Goal: Information Seeking & Learning: Understand process/instructions

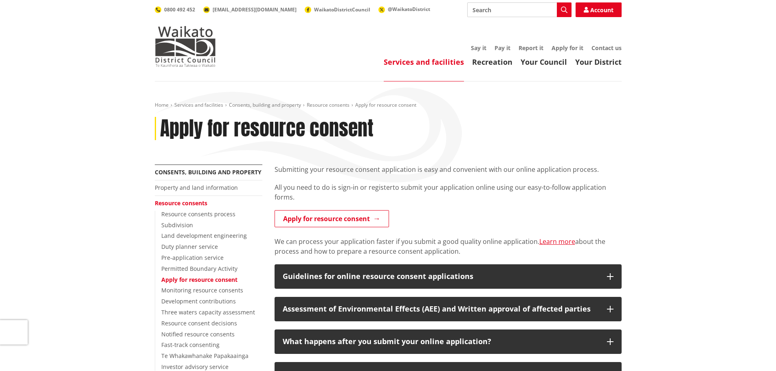
scroll to position [95, 0]
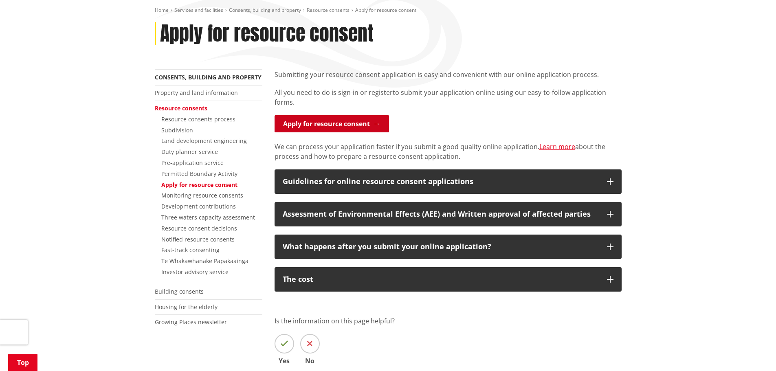
click at [327, 121] on link "Apply for resource consent" at bounding box center [331, 123] width 114 height 17
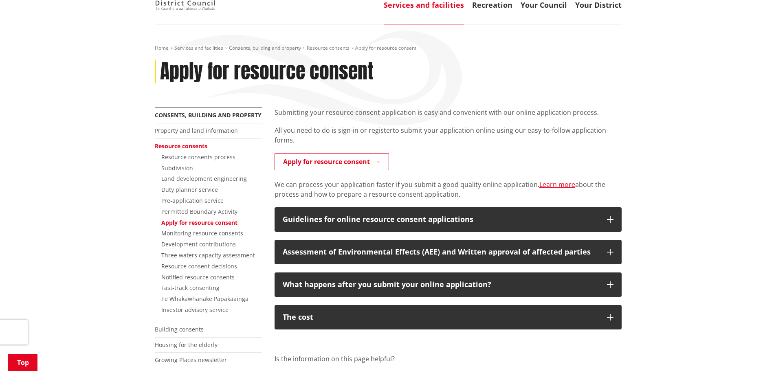
scroll to position [95, 0]
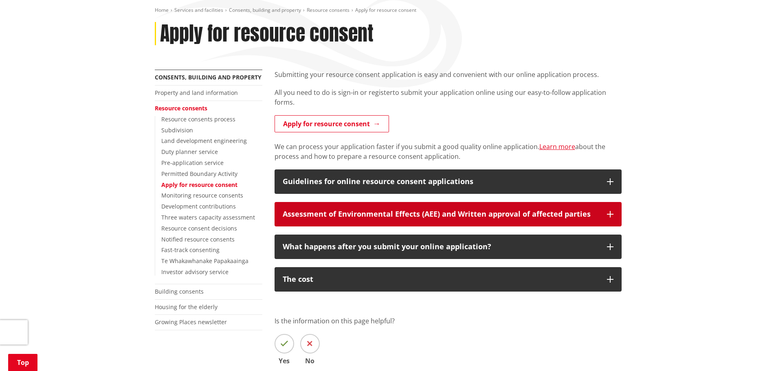
click at [497, 217] on div "Assessment of Environmental Effects (AEE) and Written approval of affected part…" at bounding box center [441, 214] width 316 height 8
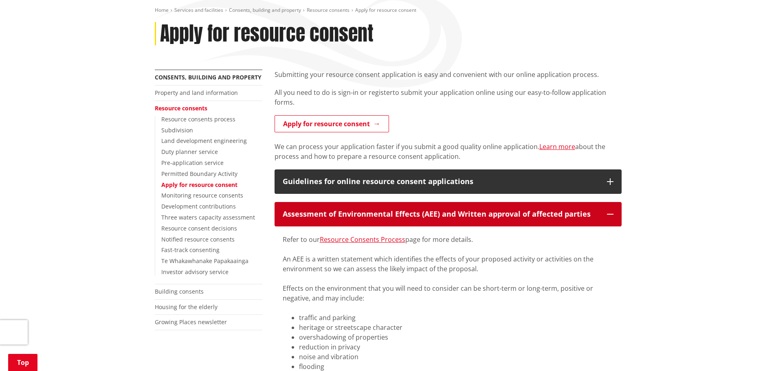
scroll to position [190, 0]
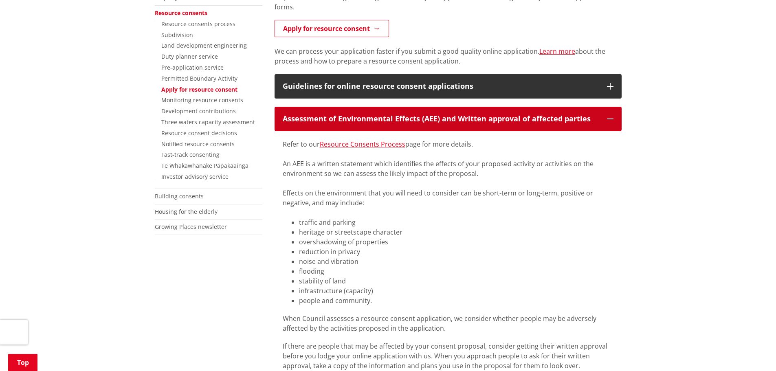
click at [456, 124] on button "Assessment of Environmental Effects (AEE) and Written approval of affected part…" at bounding box center [447, 119] width 347 height 24
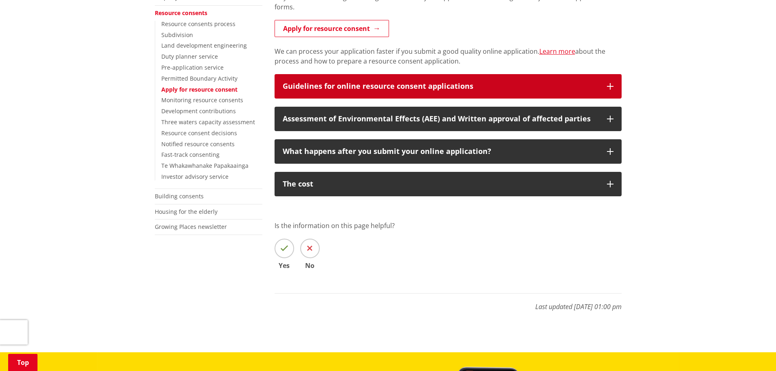
click at [457, 87] on div "Guidelines for online resource consent applications" at bounding box center [441, 86] width 316 height 8
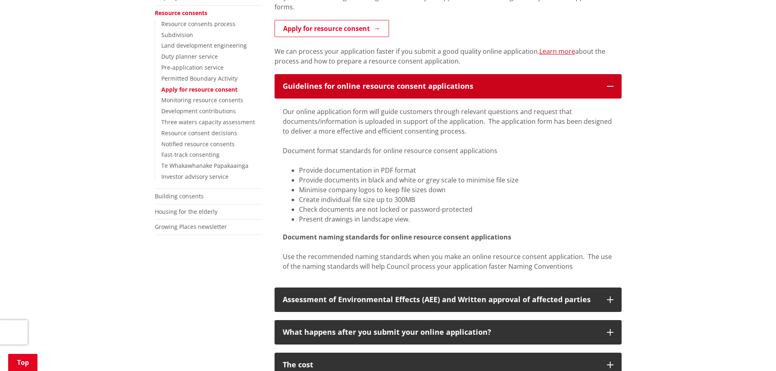
click at [457, 87] on div "Guidelines for online resource consent applications" at bounding box center [441, 86] width 316 height 8
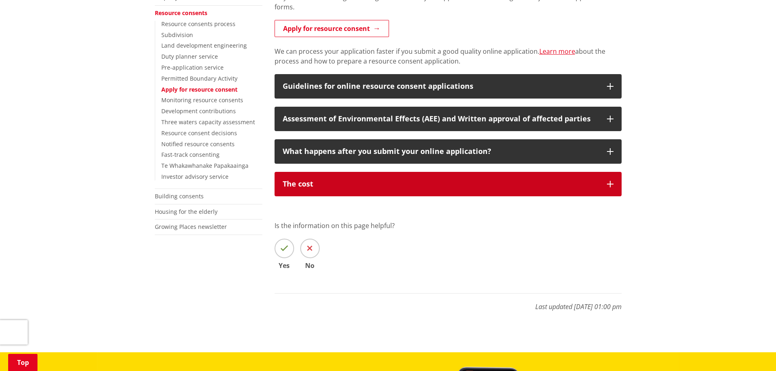
click at [434, 191] on button "The cost" at bounding box center [447, 184] width 347 height 24
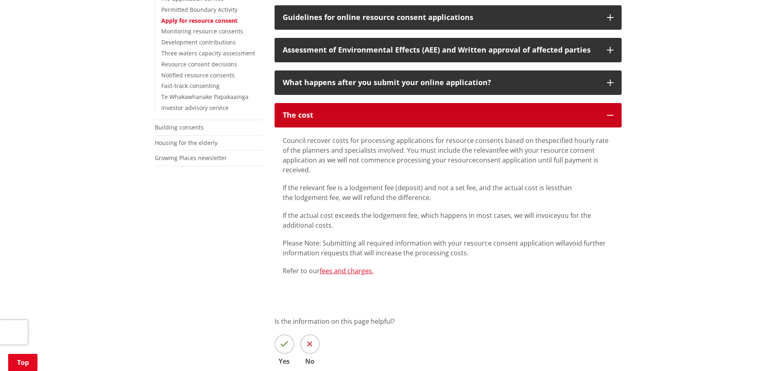
scroll to position [285, 0]
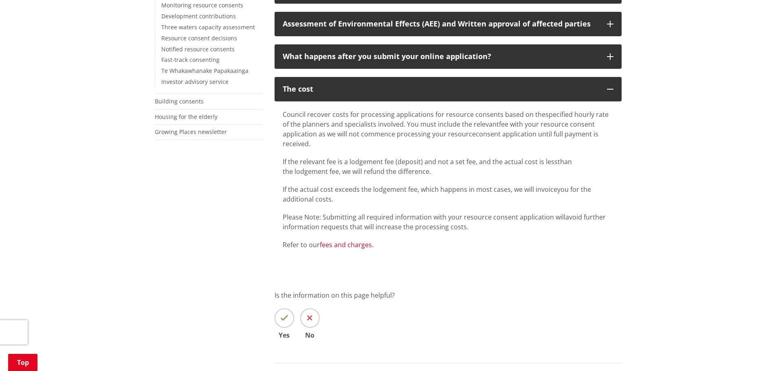
click at [349, 245] on link "fees and charges." at bounding box center [347, 244] width 54 height 9
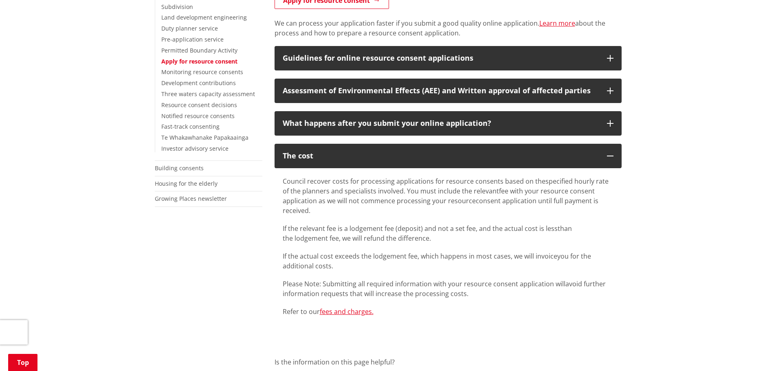
scroll to position [190, 0]
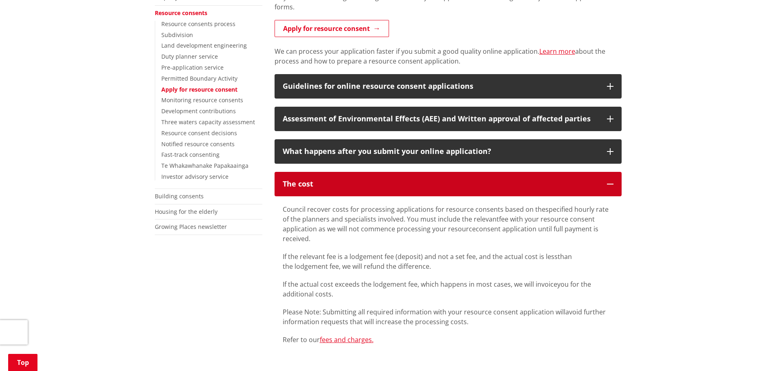
click at [400, 195] on button "The cost" at bounding box center [447, 184] width 347 height 24
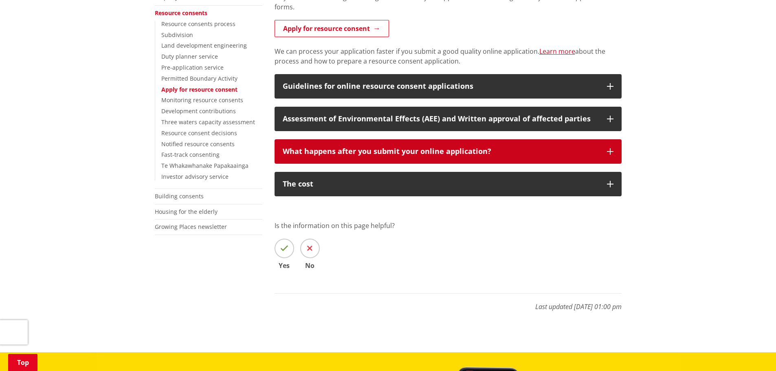
click at [415, 151] on div "What happens after you submit your online application?" at bounding box center [441, 151] width 316 height 8
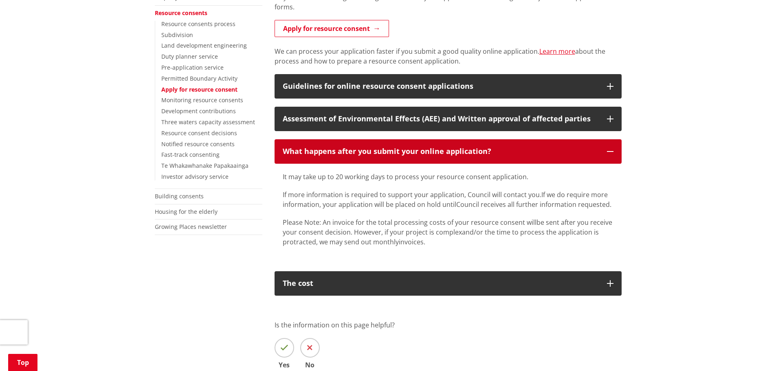
click at [415, 151] on div "What happens after you submit your online application?" at bounding box center [441, 151] width 316 height 8
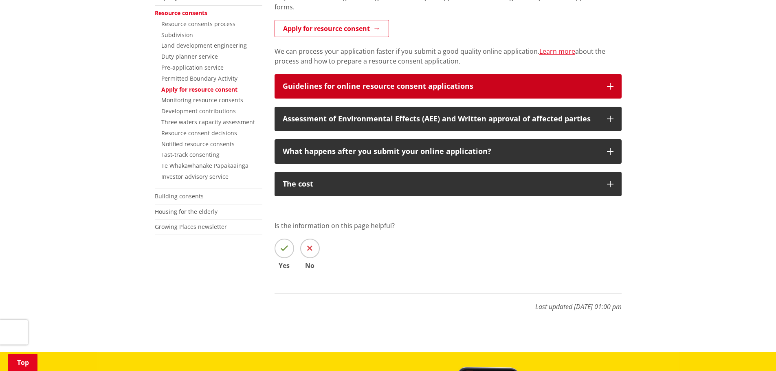
click at [409, 83] on div "Guidelines for online resource consent applications" at bounding box center [441, 86] width 316 height 8
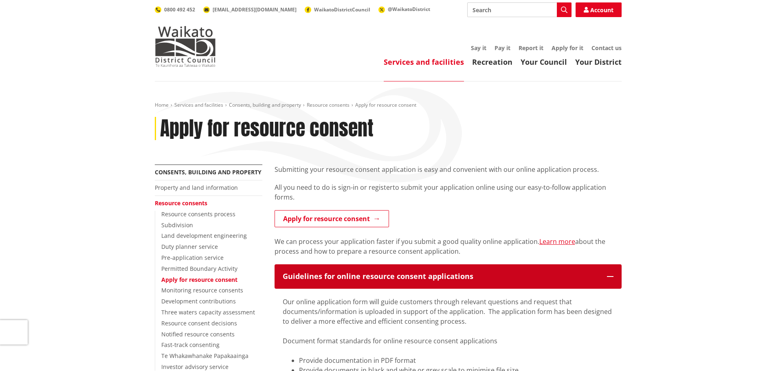
scroll to position [95, 0]
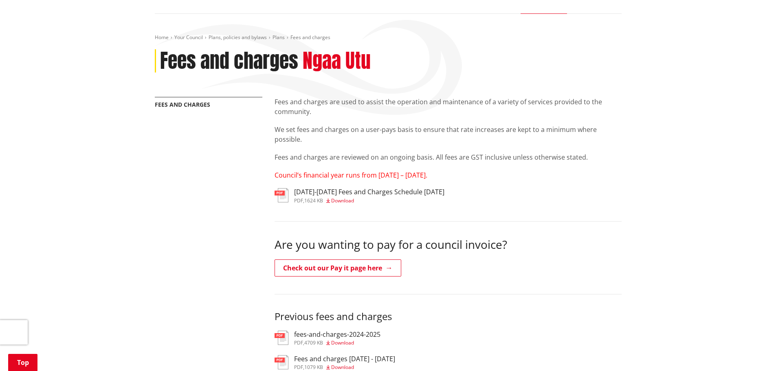
scroll to position [95, 0]
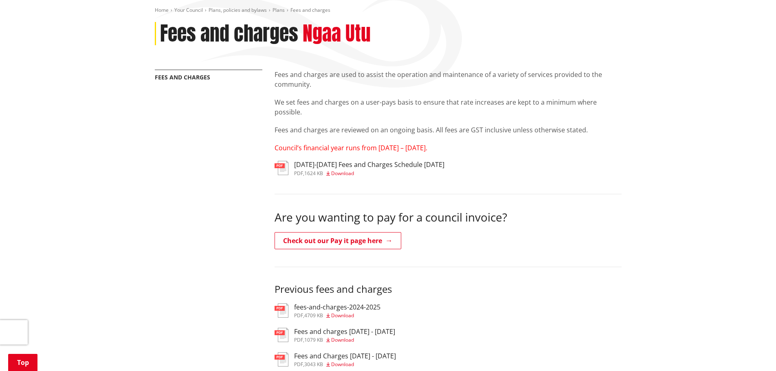
click at [368, 165] on h3 "[DATE]-[DATE] Fees and Charges Schedule [DATE]" at bounding box center [369, 165] width 150 height 8
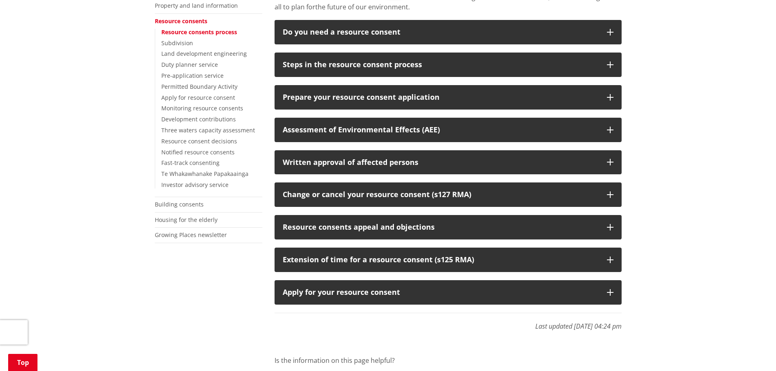
scroll to position [285, 0]
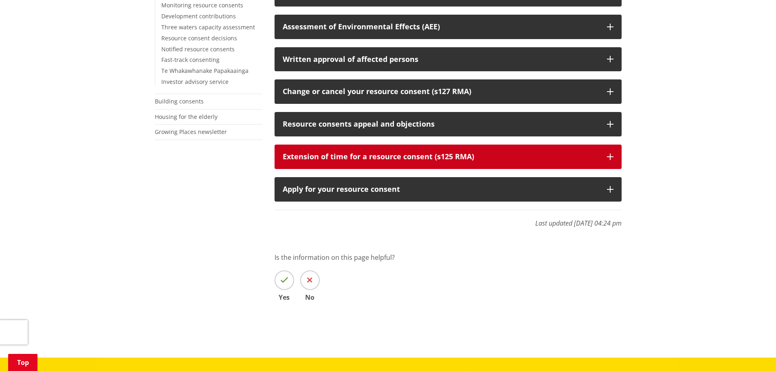
click at [460, 165] on button "Extension of time for a resource consent (s125 RMA)" at bounding box center [447, 157] width 347 height 24
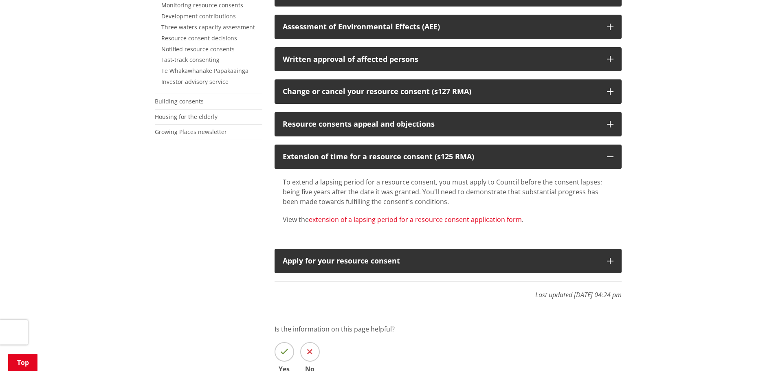
click at [458, 220] on link "extension of a lapsing period for a resource consent application form" at bounding box center [415, 219] width 213 height 9
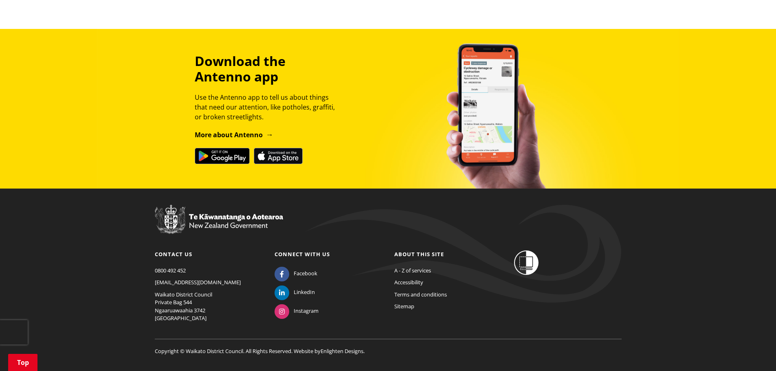
scroll to position [702, 0]
